Goal: Task Accomplishment & Management: Use online tool/utility

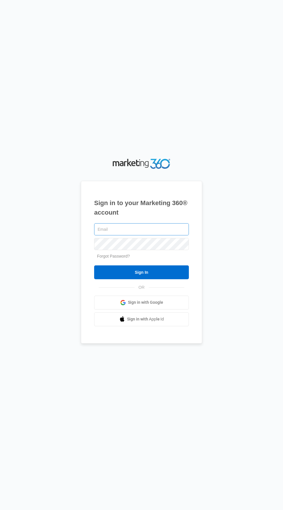
click at [166, 235] on input "text" at bounding box center [141, 229] width 95 height 12
type input "[EMAIL_ADDRESS][DOMAIN_NAME]"
click at [94, 265] on input "Sign In" at bounding box center [141, 272] width 95 height 14
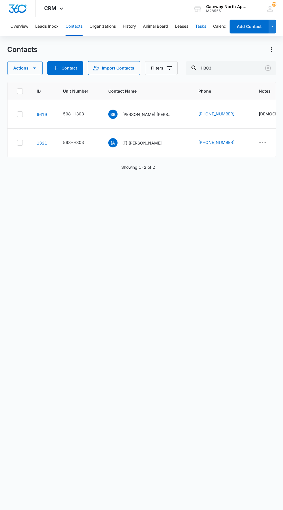
click at [204, 26] on button "Tasks" at bounding box center [200, 26] width 11 height 18
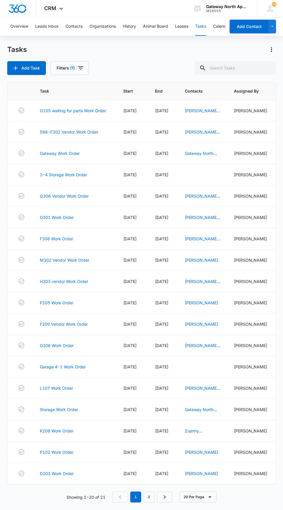
scroll to position [10, 0]
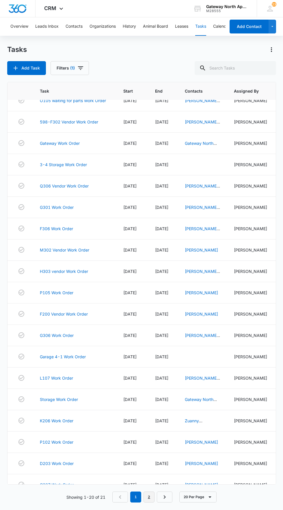
click at [149, 502] on link "2" at bounding box center [148, 496] width 11 height 11
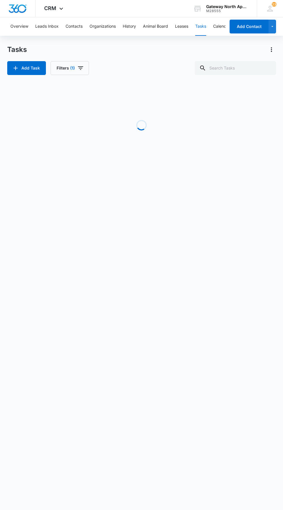
scroll to position [0, 0]
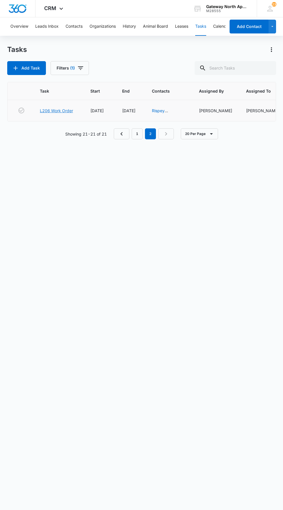
click at [53, 112] on link "L206 Work Order" at bounding box center [56, 111] width 33 height 6
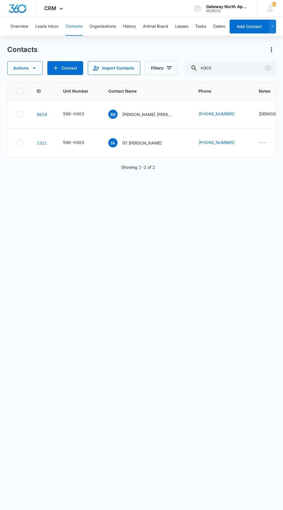
scroll to position [12, 0]
